Goal: Transaction & Acquisition: Purchase product/service

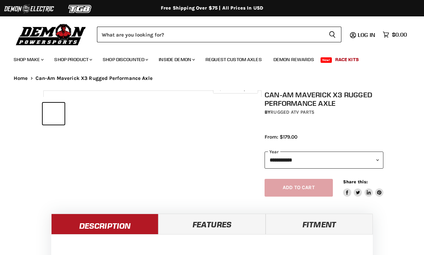
select select "******"
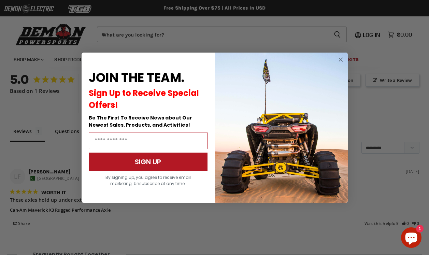
scroll to position [510, 0]
